Goal: Task Accomplishment & Management: Complete application form

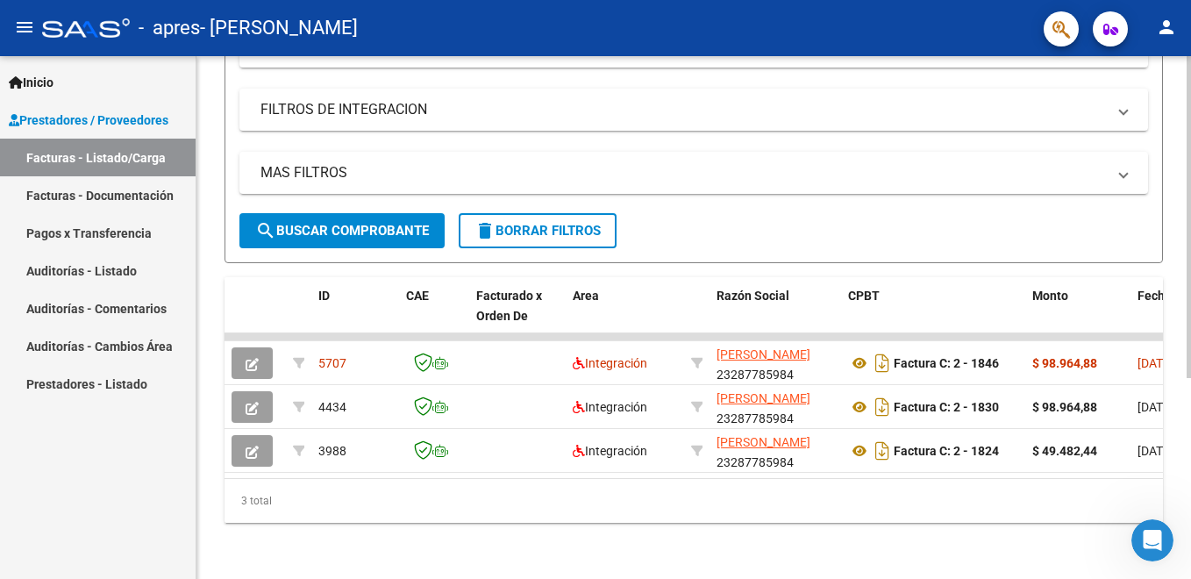
scroll to position [326, 0]
click at [1188, 495] on div at bounding box center [1189, 418] width 4 height 322
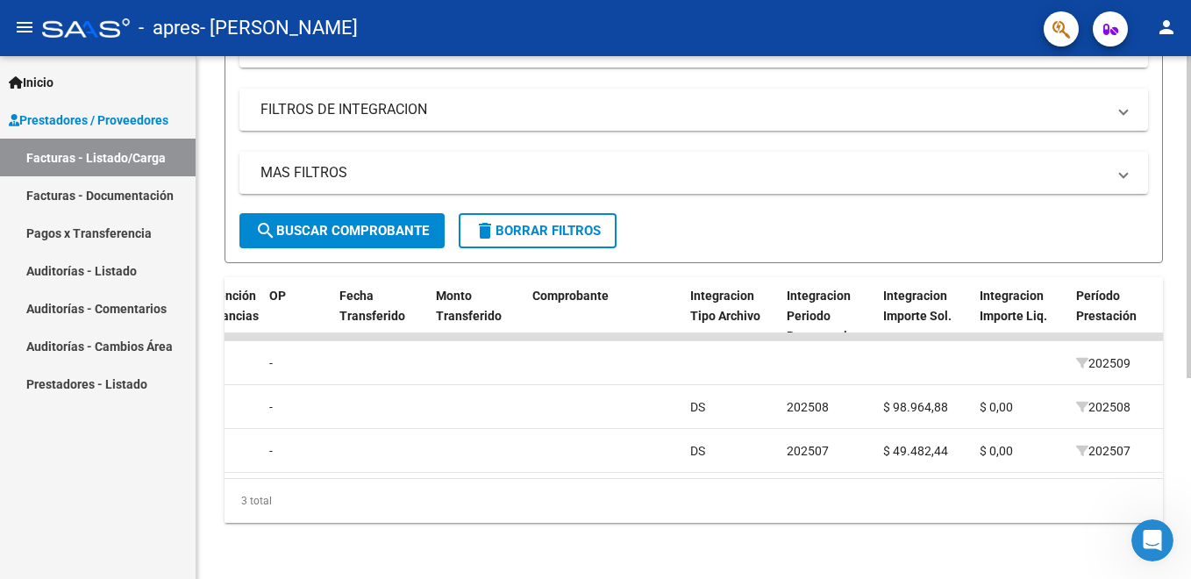
scroll to position [0, 0]
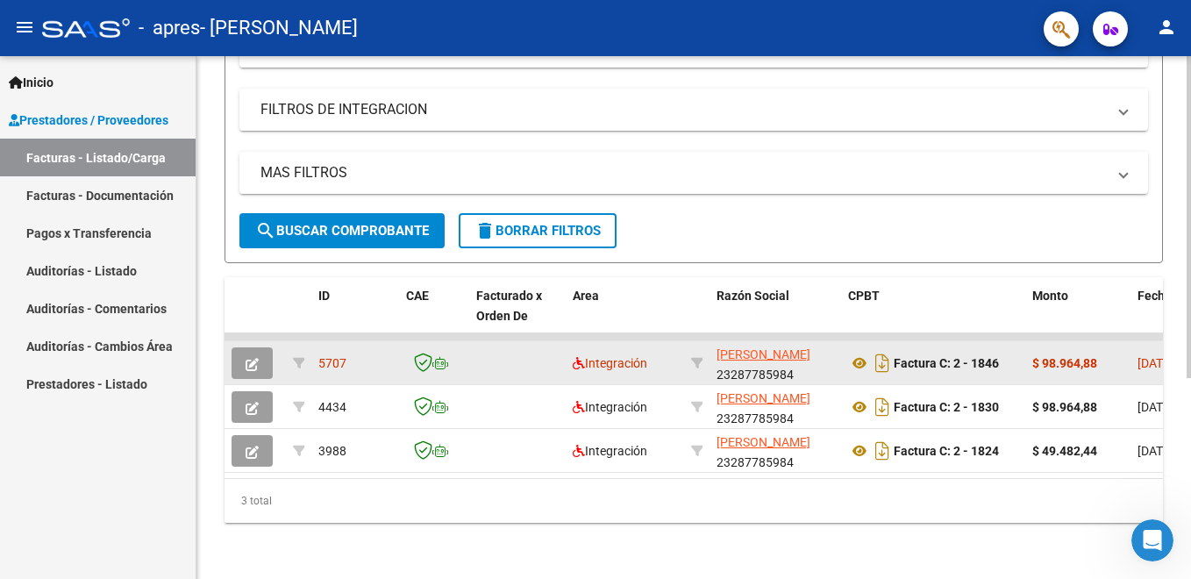
click at [255, 358] on icon "button" at bounding box center [252, 364] width 13 height 13
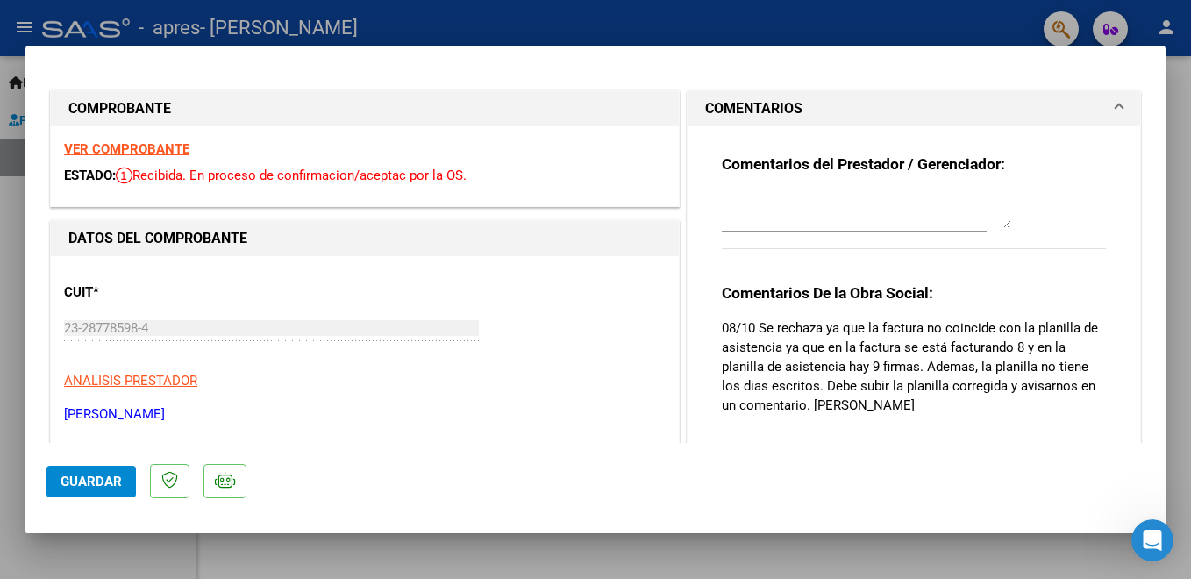
click at [1175, 108] on div at bounding box center [595, 289] width 1191 height 579
type input "$ 0,00"
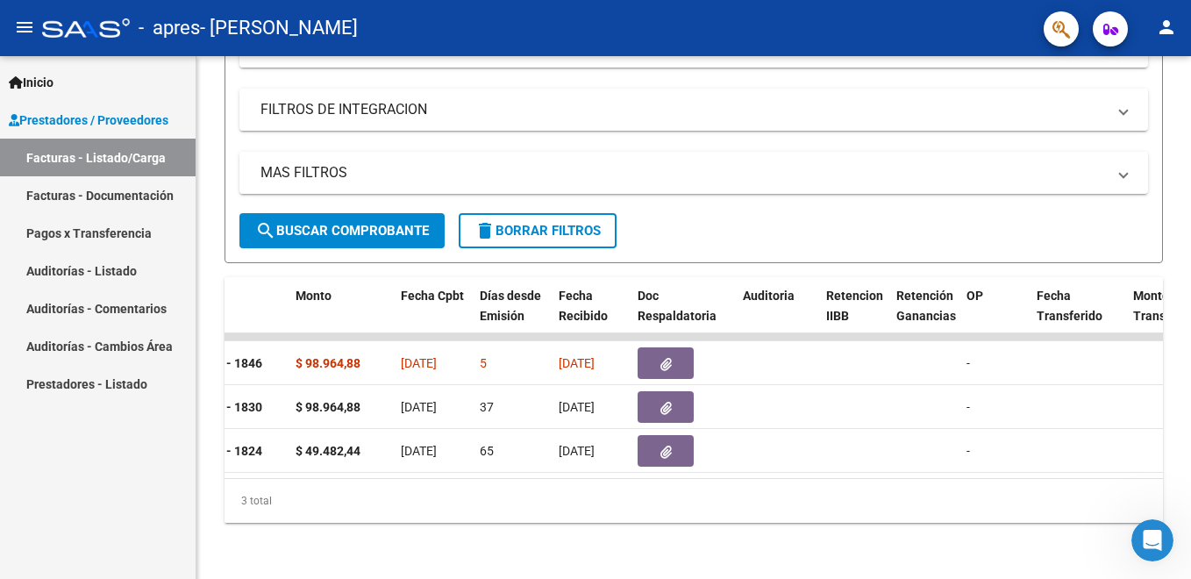
click at [1161, 123] on div "Video tutorial PRESTADORES -> Listado de CPBTs Emitidos por Prestadores / Prove…" at bounding box center [696, 161] width 999 height 836
click input "file"
click input "Ingrese el Período de Prestación como indica el ejemplo"
type input "202509"
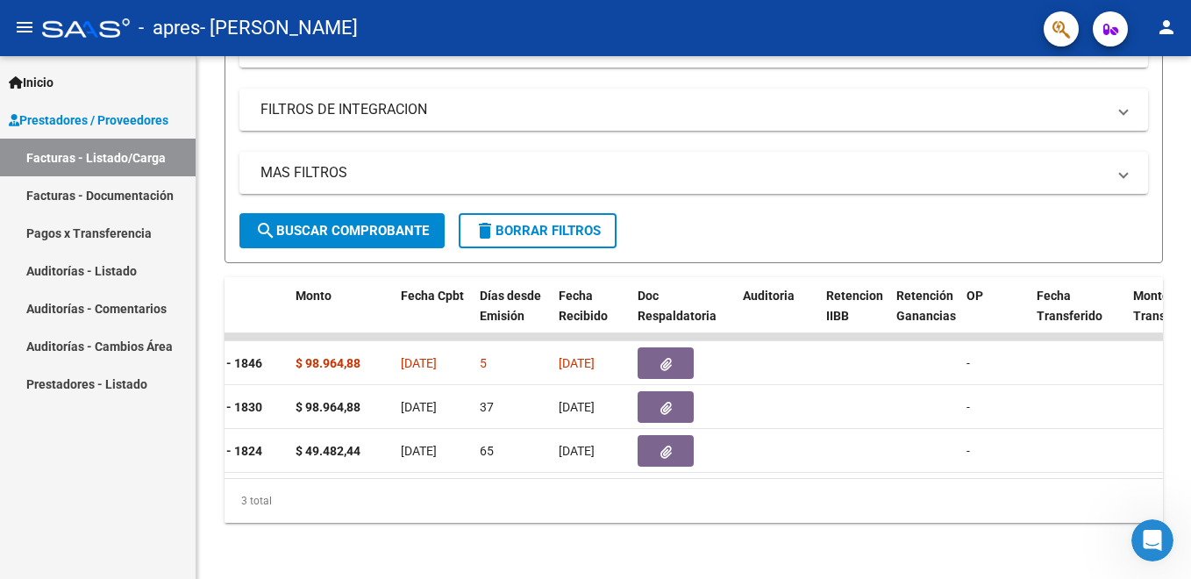
click div "Ingresar la fecha"
type input "[DATE]"
click button "Guardar"
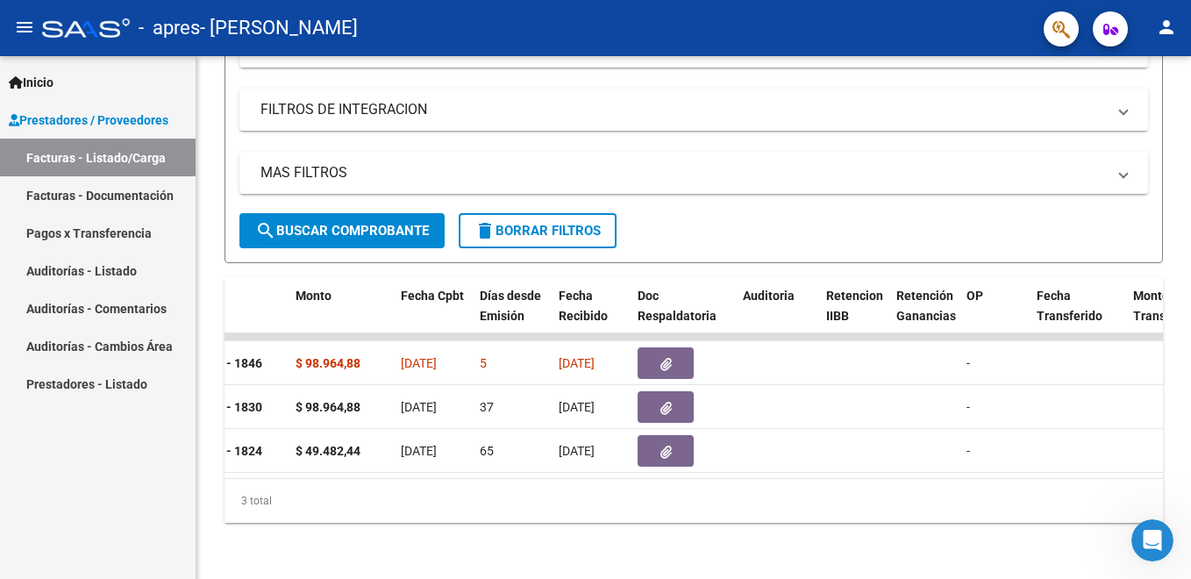
click button "add Asociar Legajo"
click icon
click span "Guardar"
click div
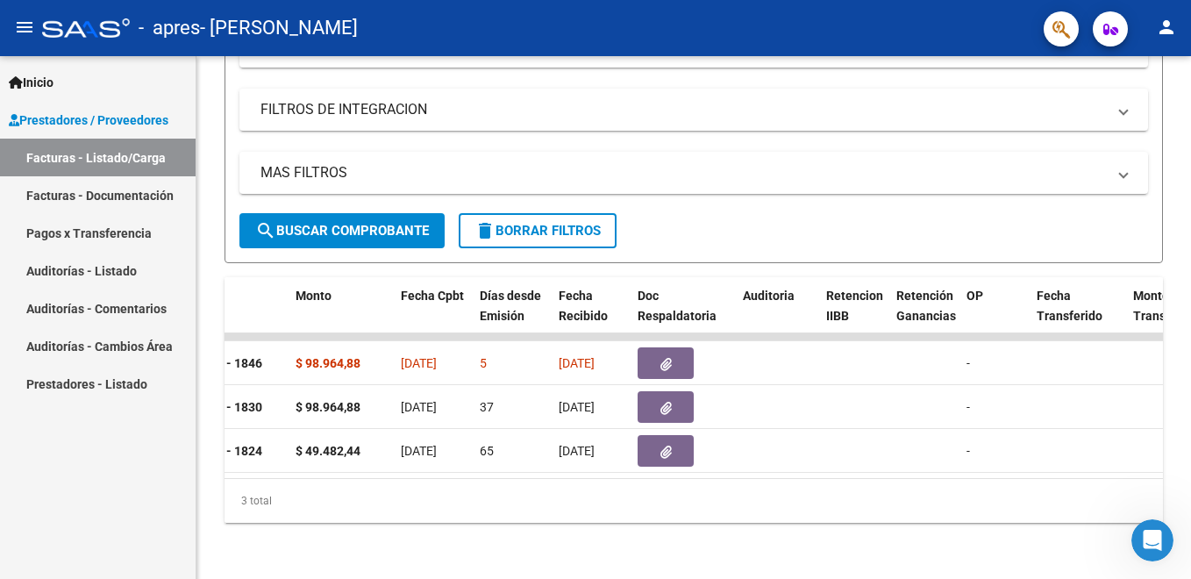
click at [1178, 322] on div "Video tutorial PRESTADORES -> Listado de CPBTs Emitidos por Prestadores / Prove…" at bounding box center [696, 161] width 999 height 836
click button "button"
click input "Descripción"
type input "presentismo septiembre"
click input "Seleccionar Archivo"
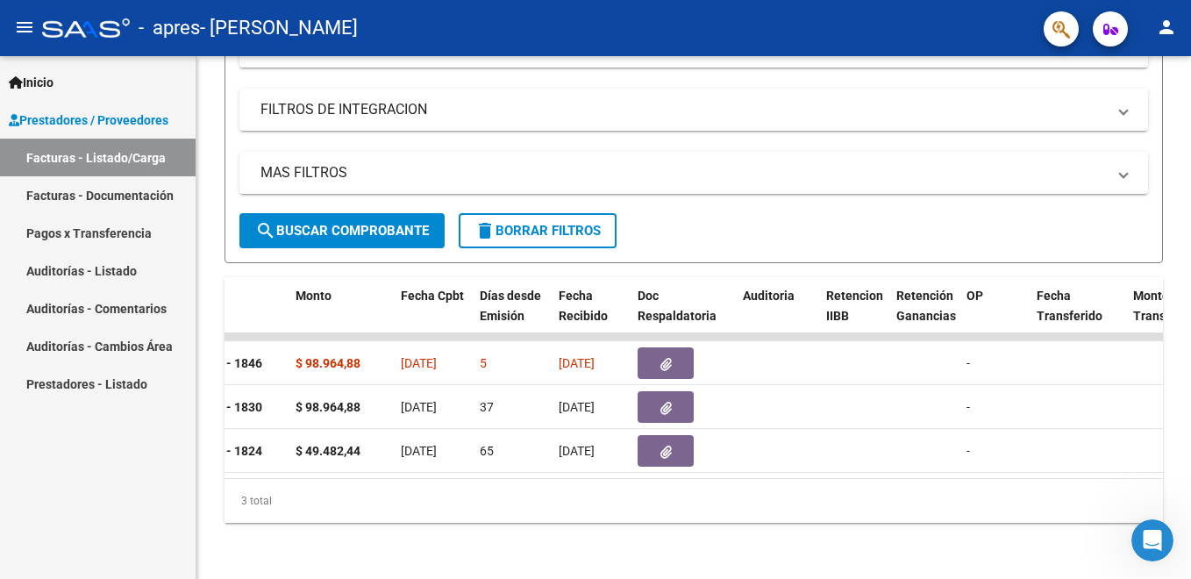
type input "C:\fakepath\1847 [PERSON_NAME] [DATE].pdf"
click span "SUBIR"
click input "Descripción"
type input "p"
click div
